Goal: Navigation & Orientation: Find specific page/section

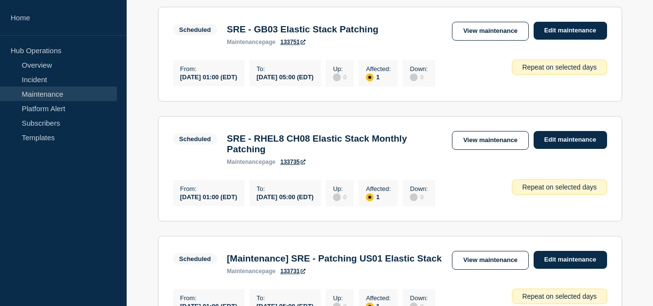
scroll to position [822, 0]
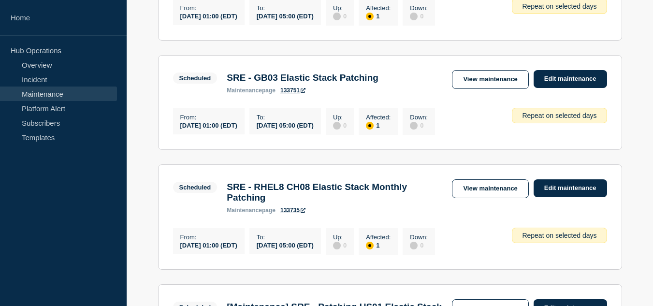
click at [62, 95] on link "Maintenance" at bounding box center [58, 94] width 117 height 15
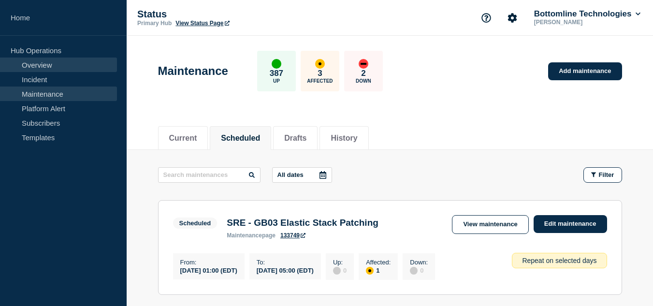
click at [48, 70] on link "Overview" at bounding box center [58, 65] width 117 height 15
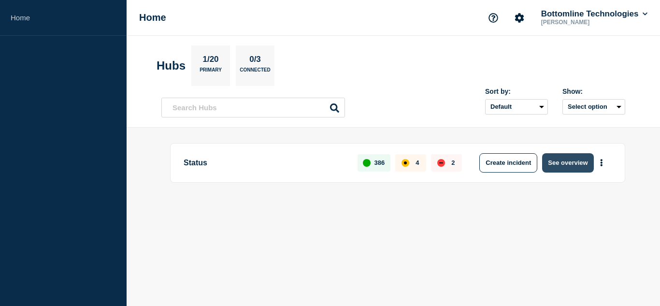
click at [567, 164] on button "See overview" at bounding box center [567, 162] width 51 height 19
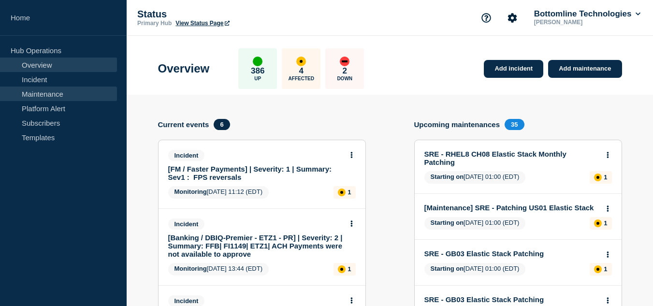
click at [57, 92] on link "Maintenance" at bounding box center [58, 94] width 117 height 15
